Goal: Task Accomplishment & Management: Use online tool/utility

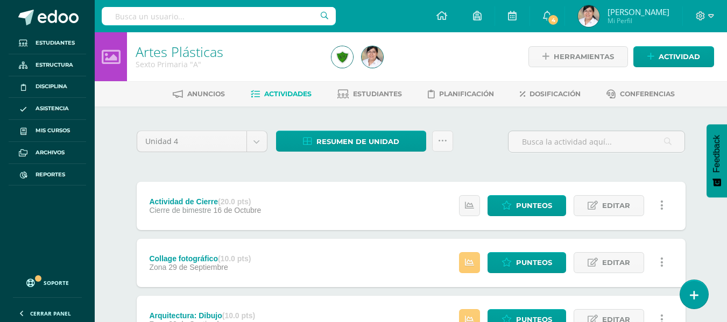
click at [231, 5] on div at bounding box center [219, 16] width 234 height 32
click at [223, 31] on div at bounding box center [219, 16] width 234 height 32
click at [236, 15] on input "text" at bounding box center [219, 16] width 234 height 18
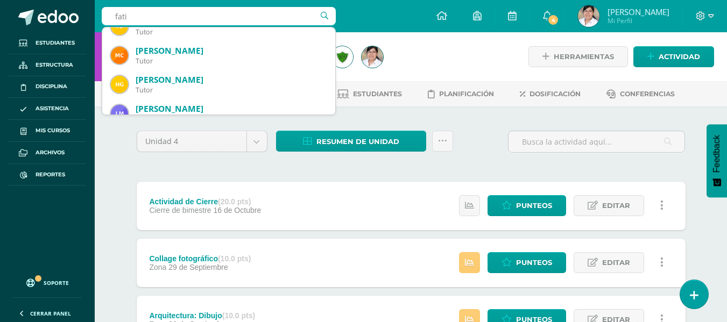
scroll to position [215, 0]
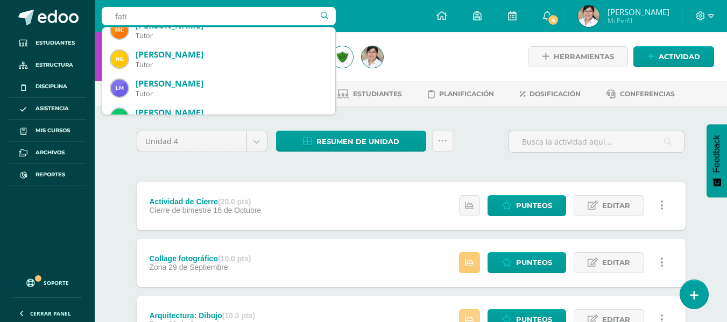
type input "fati"
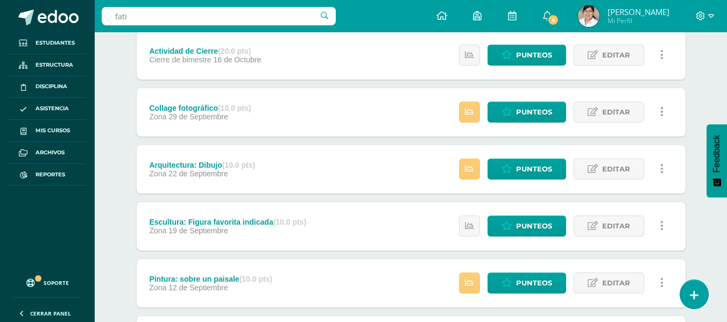
scroll to position [161, 0]
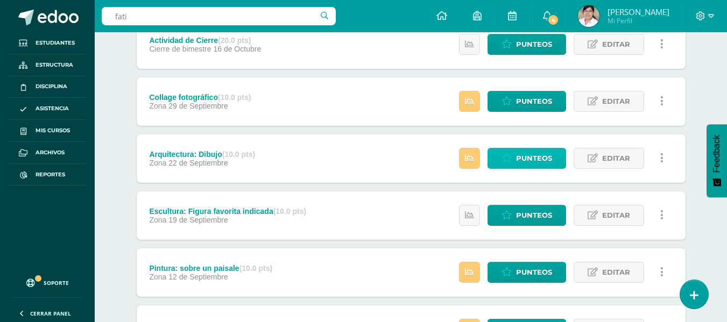
click at [515, 161] on link "Punteos" at bounding box center [527, 158] width 79 height 21
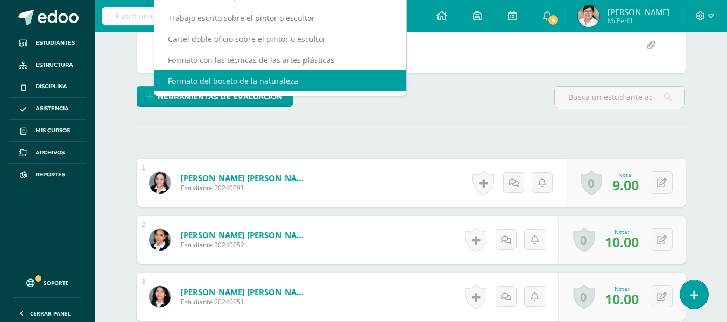
scroll to position [21, 0]
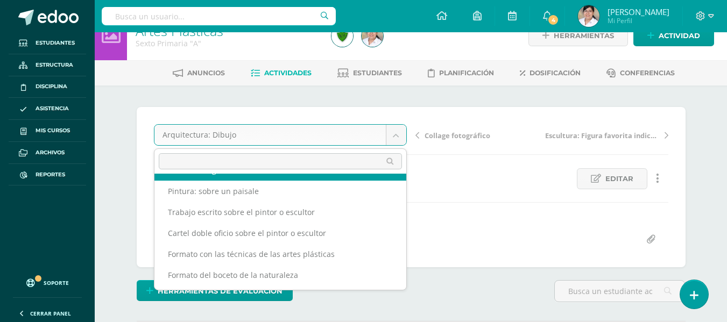
scroll to position [67, 0]
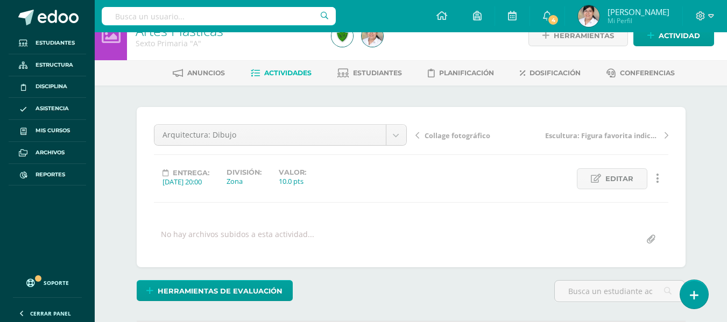
drag, startPoint x: 44, startPoint y: 108, endPoint x: 90, endPoint y: 116, distance: 47.0
click at [46, 178] on span "Reportes" at bounding box center [51, 175] width 30 height 9
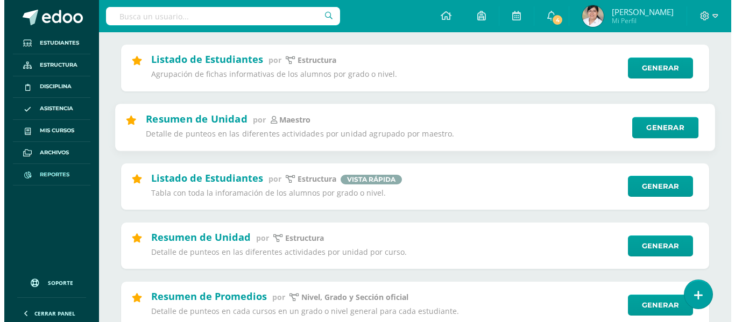
scroll to position [108, 0]
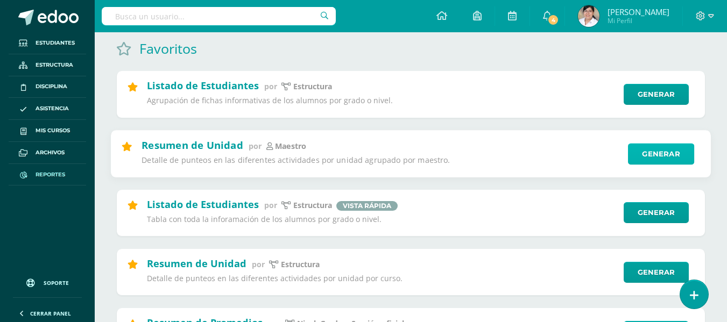
click at [666, 152] on link "Generar" at bounding box center [661, 154] width 66 height 22
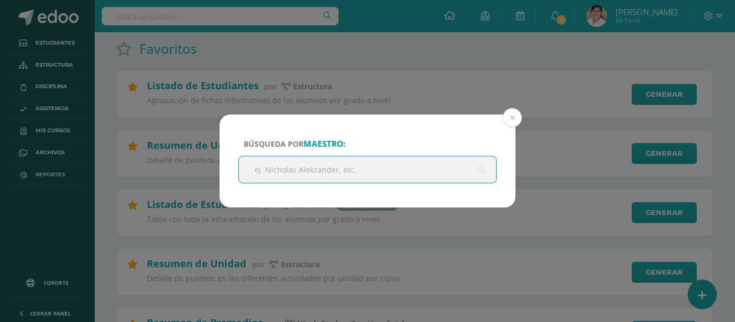
click at [407, 170] on input "text" at bounding box center [367, 170] width 257 height 26
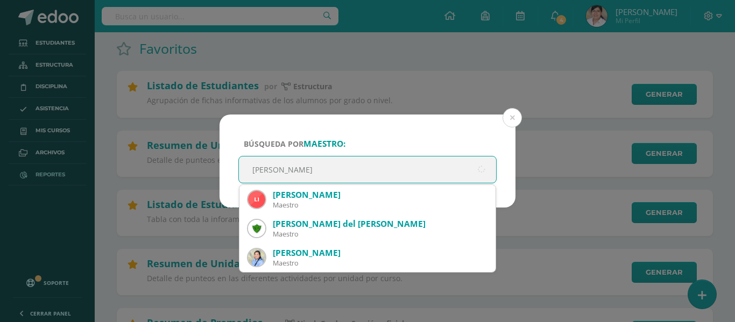
scroll to position [0, 0]
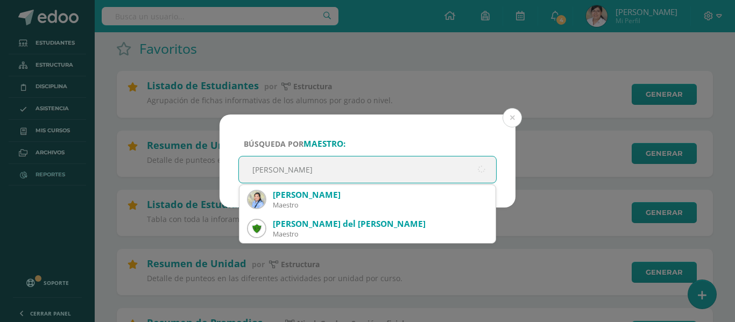
type input "maria del carmen"
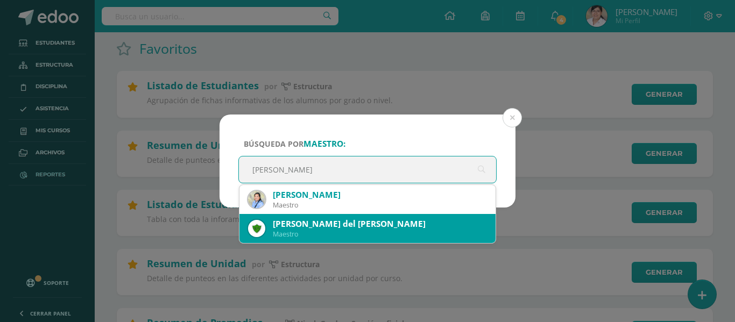
click at [348, 229] on div "María del Carmen Ramos Saravia" at bounding box center [380, 224] width 214 height 11
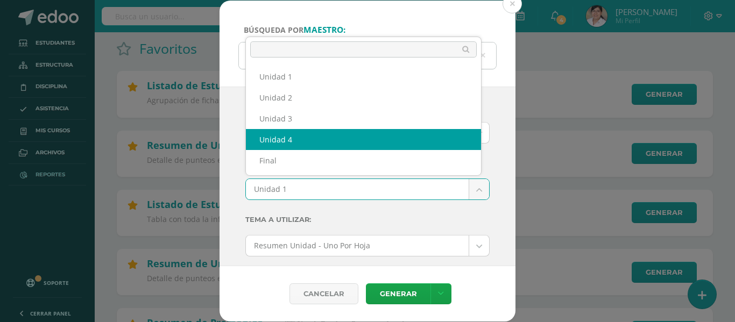
select select "Unidad 4"
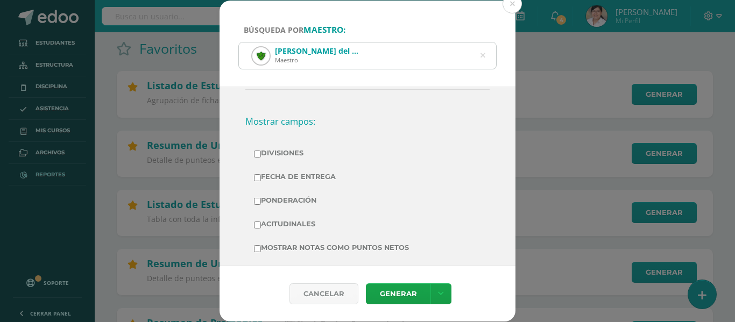
scroll to position [215, 0]
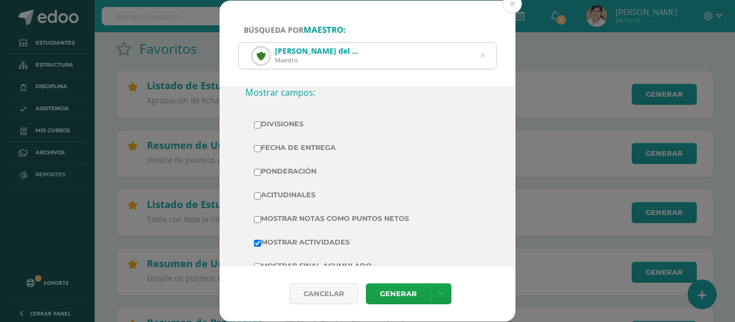
click at [292, 171] on label "Ponderación" at bounding box center [367, 171] width 227 height 15
click at [261, 171] on input "Ponderación" at bounding box center [257, 172] width 7 height 7
checkbox input "true"
drag, startPoint x: 286, startPoint y: 138, endPoint x: 307, endPoint y: 156, distance: 27.6
click at [285, 138] on td "Fecha de Entrega" at bounding box center [367, 148] width 244 height 24
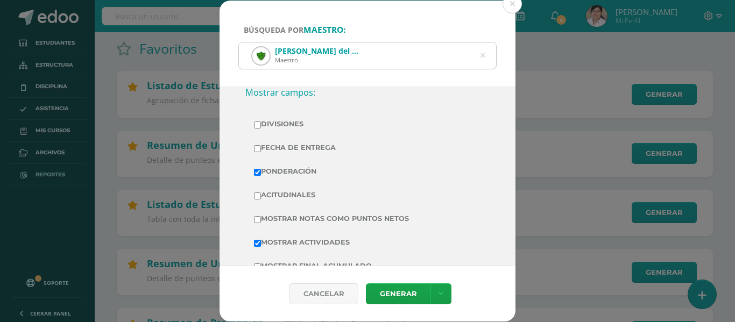
click at [299, 144] on label "Fecha de Entrega" at bounding box center [367, 147] width 227 height 15
click at [261, 145] on input "Fecha de Entrega" at bounding box center [257, 148] width 7 height 7
checkbox input "true"
drag, startPoint x: 287, startPoint y: 194, endPoint x: 302, endPoint y: 196, distance: 14.8
click at [287, 194] on label "Acitudinales" at bounding box center [367, 195] width 227 height 15
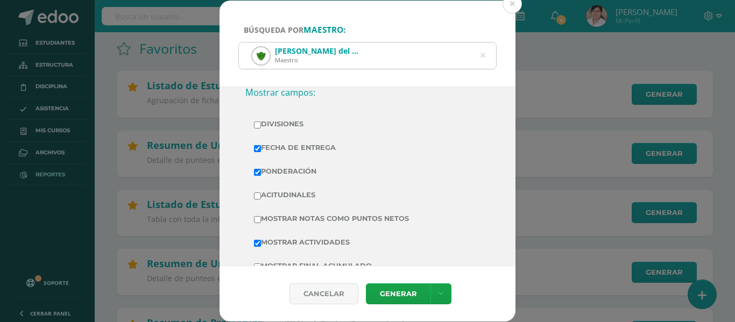
click at [261, 194] on input "Acitudinales" at bounding box center [257, 196] width 7 height 7
checkbox input "true"
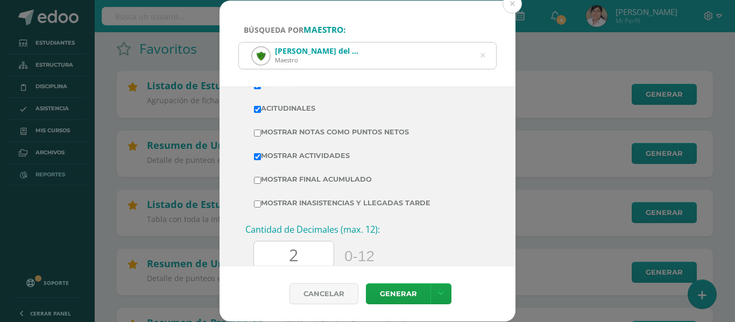
scroll to position [421, 0]
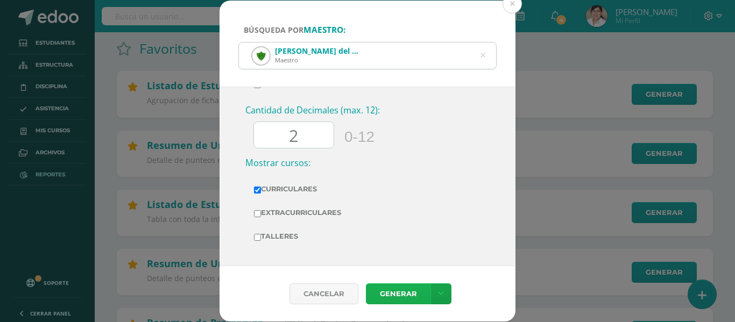
click at [398, 293] on link "Generar" at bounding box center [398, 294] width 65 height 21
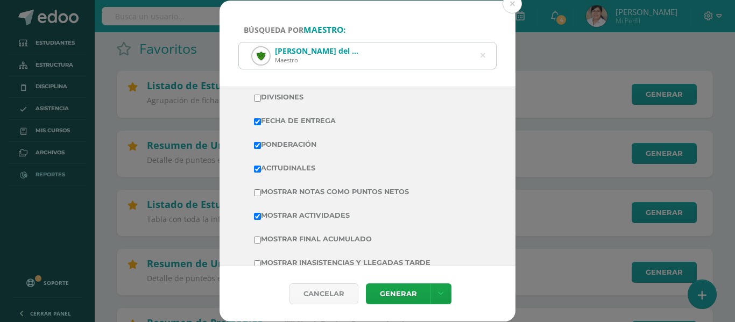
scroll to position [260, 0]
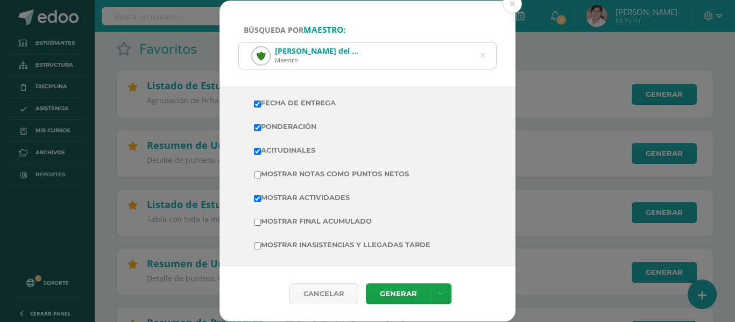
click at [356, 175] on label "Mostrar Notas Como Puntos Netos" at bounding box center [367, 174] width 227 height 15
click at [261, 175] on input "Mostrar Notas Como Puntos Netos" at bounding box center [257, 175] width 7 height 7
checkbox input "true"
click at [323, 220] on label "Mostrar Final Acumulado" at bounding box center [367, 221] width 227 height 15
click at [261, 220] on input "Mostrar Final Acumulado" at bounding box center [257, 222] width 7 height 7
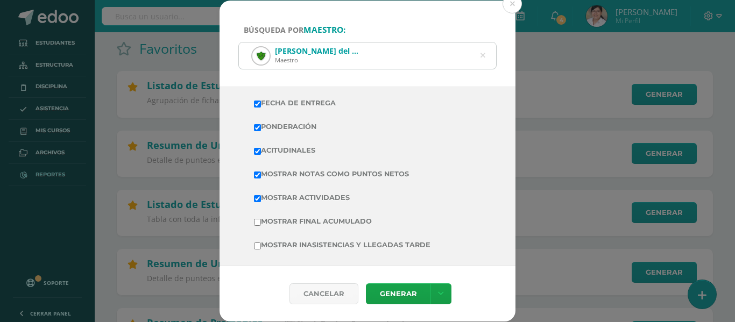
checkbox input "true"
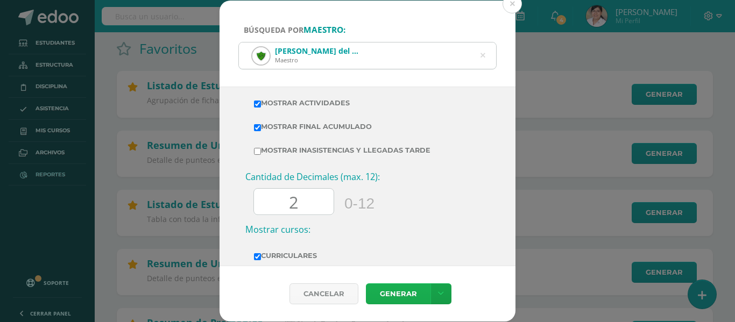
scroll to position [368, 0]
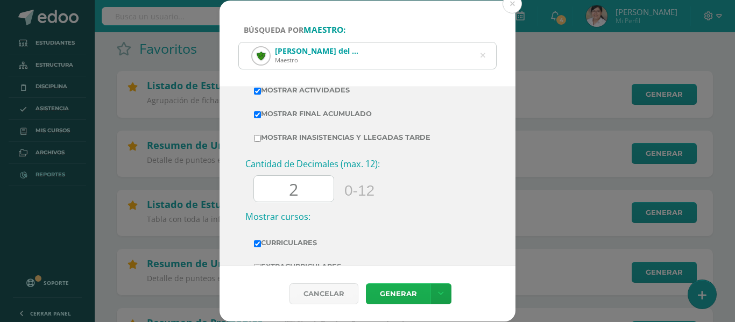
click at [391, 302] on link "Generar" at bounding box center [398, 294] width 65 height 21
